Goal: Check status: Check status

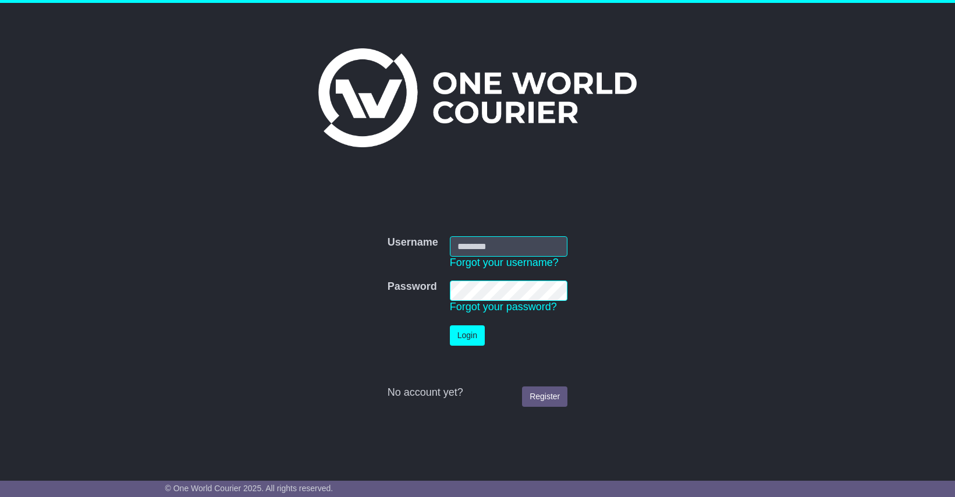
type input "**********"
click at [479, 336] on button "Login" at bounding box center [467, 335] width 35 height 20
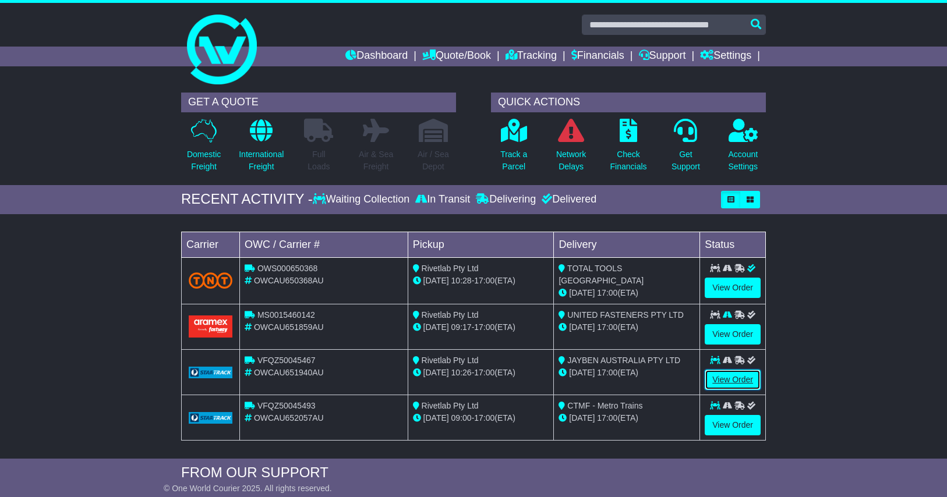
click at [744, 377] on link "View Order" at bounding box center [732, 380] width 56 height 20
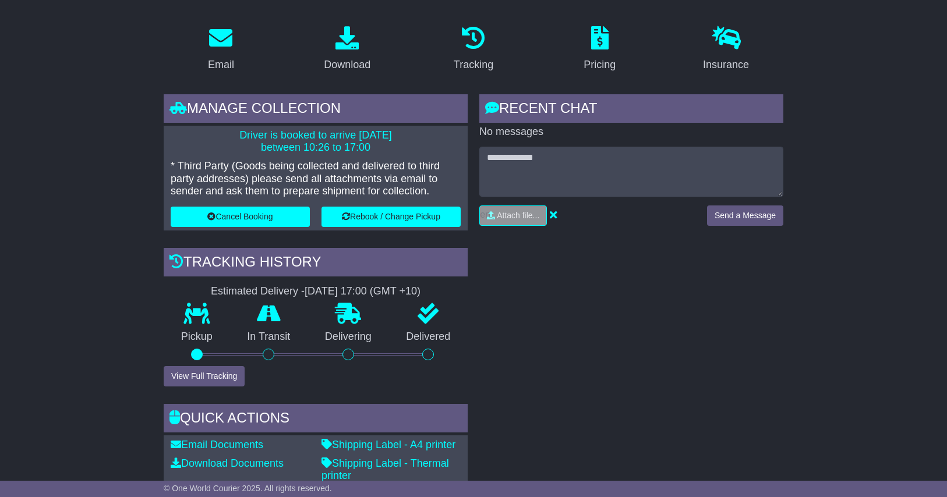
scroll to position [269, 0]
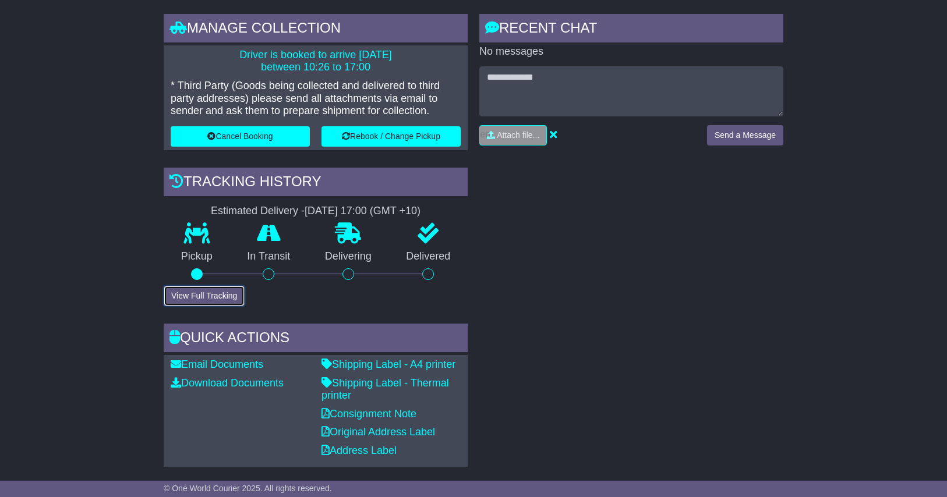
click at [200, 297] on button "View Full Tracking" at bounding box center [204, 296] width 81 height 20
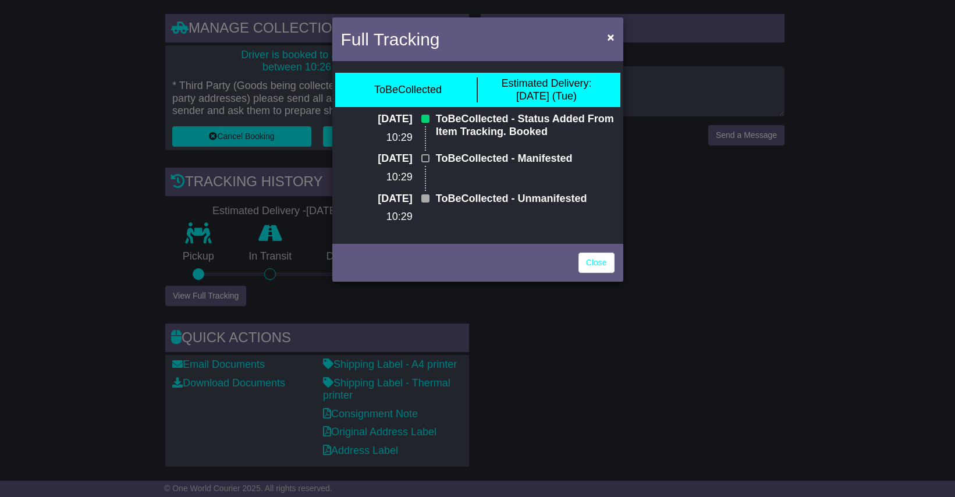
click at [577, 265] on div "Close" at bounding box center [477, 261] width 291 height 41
click at [589, 265] on link "Close" at bounding box center [597, 263] width 36 height 20
